Goal: Information Seeking & Learning: Learn about a topic

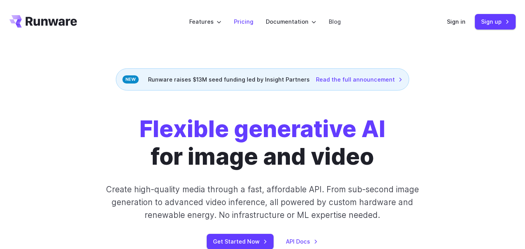
click at [236, 21] on link "Pricing" at bounding box center [243, 21] width 19 height 9
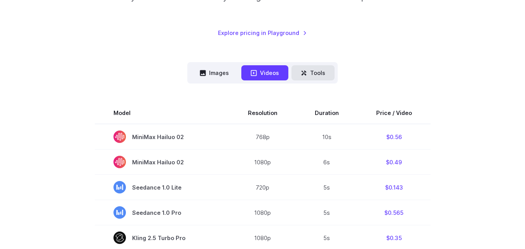
click at [312, 78] on button "Tools" at bounding box center [312, 72] width 43 height 15
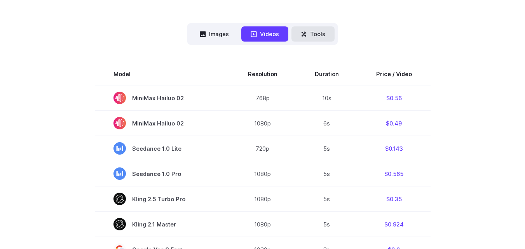
click at [314, 37] on button "Tools" at bounding box center [312, 33] width 43 height 15
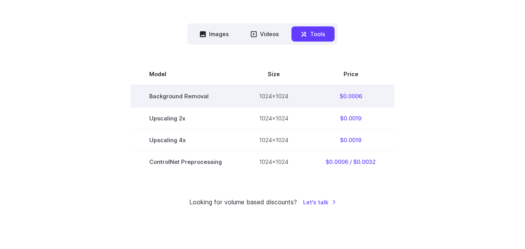
click at [162, 92] on td "Background Removal" at bounding box center [186, 96] width 110 height 22
click at [362, 92] on td "$0.0006" at bounding box center [350, 96] width 87 height 22
drag, startPoint x: 362, startPoint y: 92, endPoint x: 152, endPoint y: 98, distance: 210.2
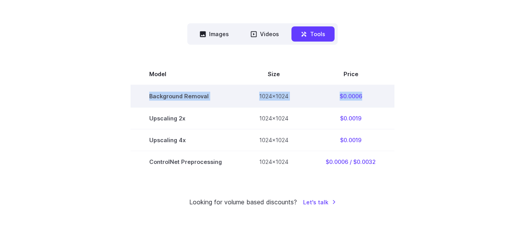
click at [152, 98] on tr "Background Removal 1024x1024 $0.0006" at bounding box center [263, 96] width 264 height 22
click at [152, 98] on td "Background Removal" at bounding box center [186, 96] width 110 height 22
drag, startPoint x: 152, startPoint y: 98, endPoint x: 352, endPoint y: 96, distance: 200.8
click at [352, 96] on tr "Background Removal 1024x1024 $0.0006" at bounding box center [263, 96] width 264 height 22
click at [352, 96] on td "$0.0006" at bounding box center [350, 96] width 87 height 22
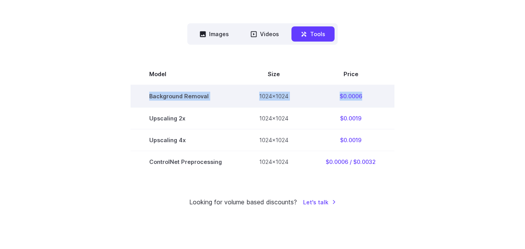
drag, startPoint x: 352, startPoint y: 96, endPoint x: 165, endPoint y: 96, distance: 187.2
click at [165, 96] on tr "Background Removal 1024x1024 $0.0006" at bounding box center [263, 96] width 264 height 22
click at [165, 96] on td "Background Removal" at bounding box center [186, 96] width 110 height 22
drag, startPoint x: 165, startPoint y: 96, endPoint x: 345, endPoint y: 94, distance: 180.3
click at [345, 94] on tr "Background Removal 1024x1024 $0.0006" at bounding box center [263, 96] width 264 height 22
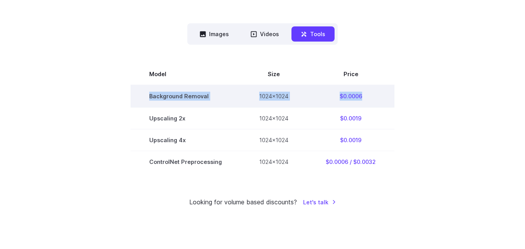
click at [345, 94] on td "$0.0006" at bounding box center [350, 96] width 87 height 22
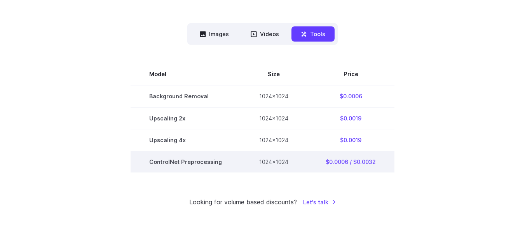
click at [332, 164] on td "$0.0006 / $0.0032" at bounding box center [350, 162] width 87 height 22
click at [377, 162] on td "$0.0006 / $0.0032" at bounding box center [350, 162] width 87 height 22
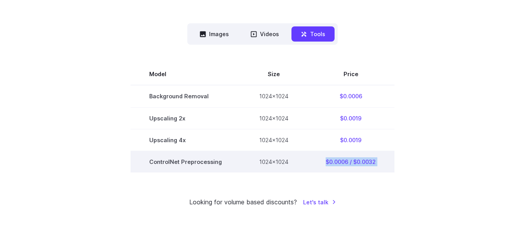
click at [377, 162] on td "$0.0006 / $0.0032" at bounding box center [350, 162] width 87 height 22
click at [343, 162] on td "$0.0006 / $0.0032" at bounding box center [350, 162] width 87 height 22
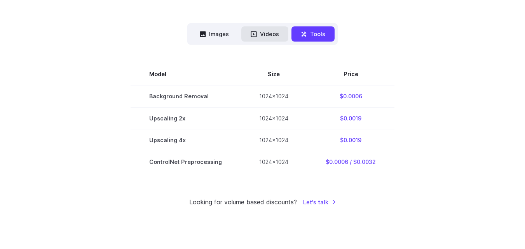
click at [262, 37] on button "Videos" at bounding box center [264, 33] width 47 height 15
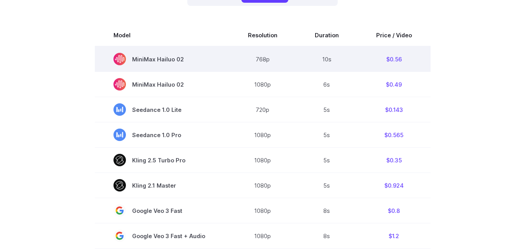
scroll to position [78, 0]
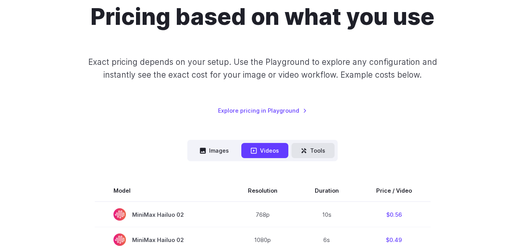
click at [313, 156] on button "Tools" at bounding box center [312, 150] width 43 height 15
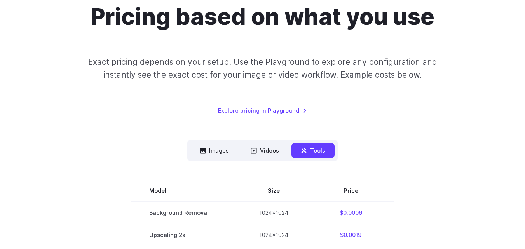
scroll to position [0, 0]
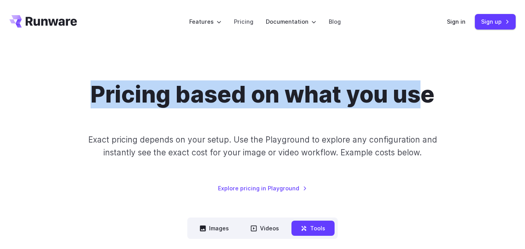
drag, startPoint x: 88, startPoint y: 24, endPoint x: 416, endPoint y: 113, distance: 340.6
click at [416, 113] on div "Pricing based on what you use Exact pricing depends on your setup. Use the Play…" at bounding box center [262, 137] width 506 height 112
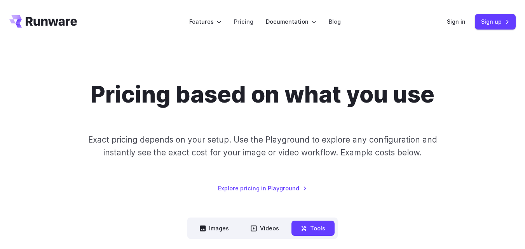
click at [460, 101] on div "Pricing based on what you use Exact pricing depends on your setup. Use the Play…" at bounding box center [262, 137] width 506 height 112
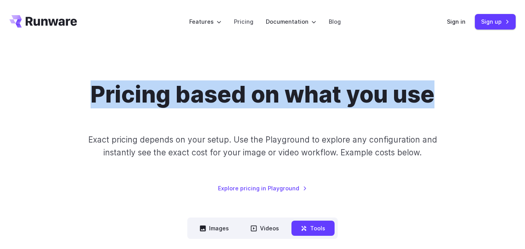
drag, startPoint x: 475, startPoint y: 99, endPoint x: 86, endPoint y: 100, distance: 389.2
click at [86, 99] on div "Pricing based on what you use Exact pricing depends on your setup. Use the Play…" at bounding box center [262, 137] width 506 height 112
click at [86, 100] on div "Pricing based on what you use Exact pricing depends on your setup. Use the Play…" at bounding box center [262, 137] width 506 height 112
drag, startPoint x: 86, startPoint y: 100, endPoint x: 425, endPoint y: 102, distance: 339.5
click at [425, 102] on div "Pricing based on what you use Exact pricing depends on your setup. Use the Play…" at bounding box center [262, 137] width 506 height 112
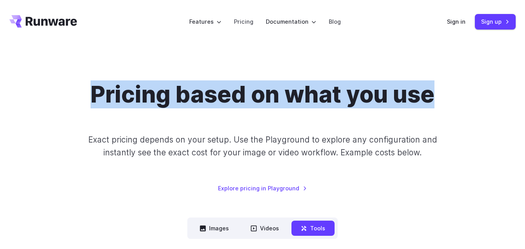
click at [244, 90] on h1 "Pricing based on what you use" at bounding box center [263, 95] width 344 height 28
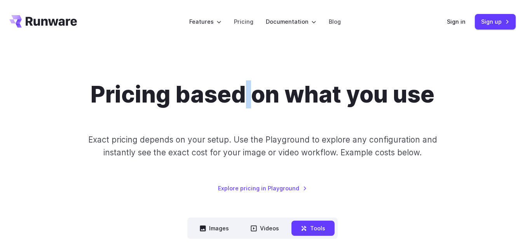
click at [243, 90] on h1 "Pricing based on what you use" at bounding box center [263, 95] width 344 height 28
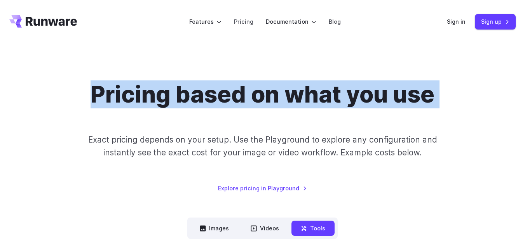
click at [243, 90] on h1 "Pricing based on what you use" at bounding box center [263, 95] width 344 height 28
click at [255, 91] on h1 "Pricing based on what you use" at bounding box center [263, 95] width 344 height 28
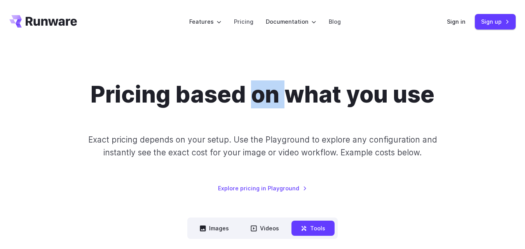
click at [255, 91] on h1 "Pricing based on what you use" at bounding box center [263, 95] width 344 height 28
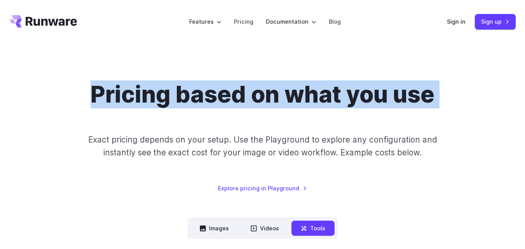
click at [255, 91] on h1 "Pricing based on what you use" at bounding box center [263, 95] width 344 height 28
click at [268, 55] on div "Pricing based on what you use Exact pricing depends on your setup. Use the Play…" at bounding box center [262, 241] width 525 height 395
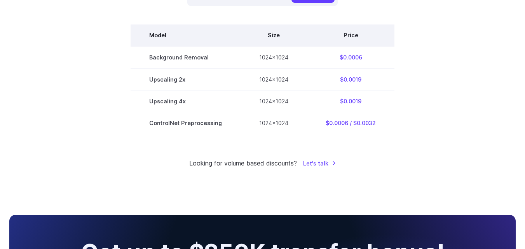
scroll to position [117, 0]
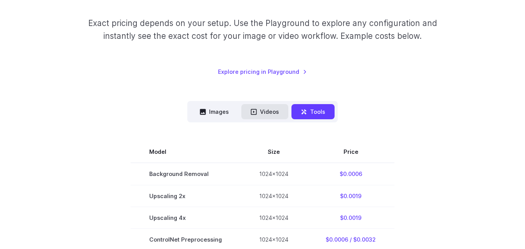
click at [261, 119] on button "Videos" at bounding box center [264, 111] width 47 height 15
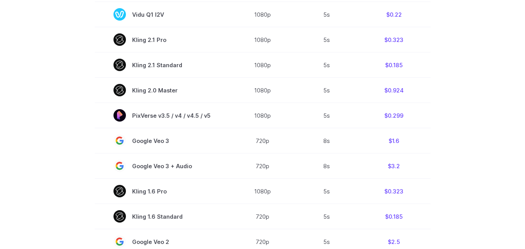
scroll to position [622, 0]
